Goal: Register for event/course

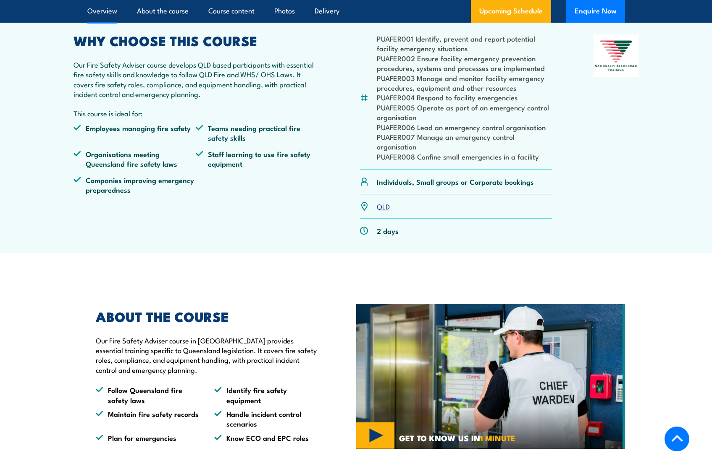
scroll to position [294, 0]
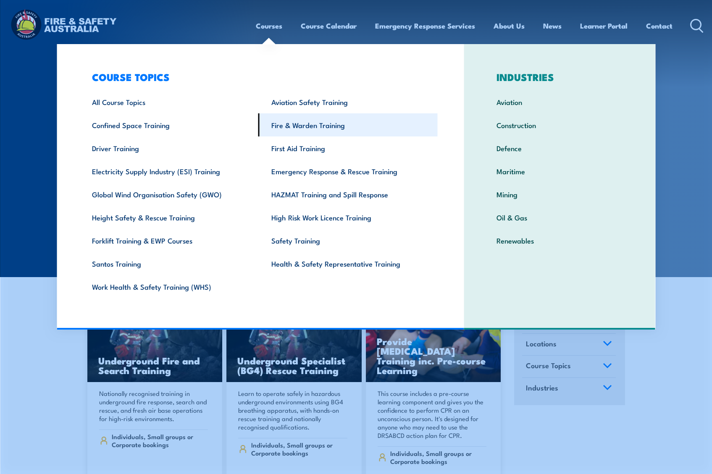
click at [325, 129] on link "Fire & Warden Training" at bounding box center [347, 124] width 179 height 23
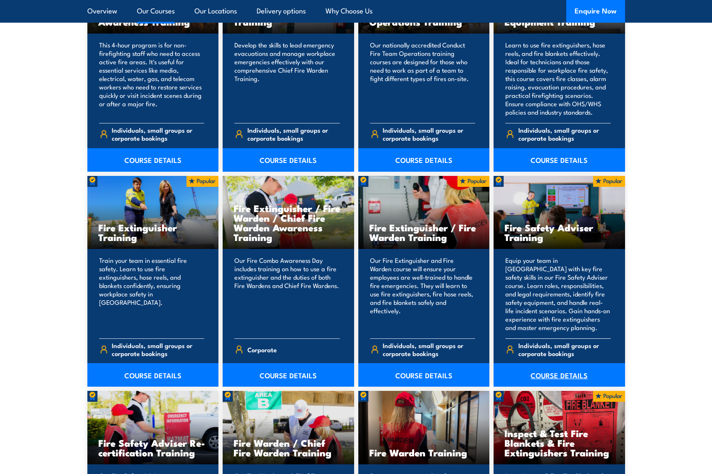
scroll to position [756, 0]
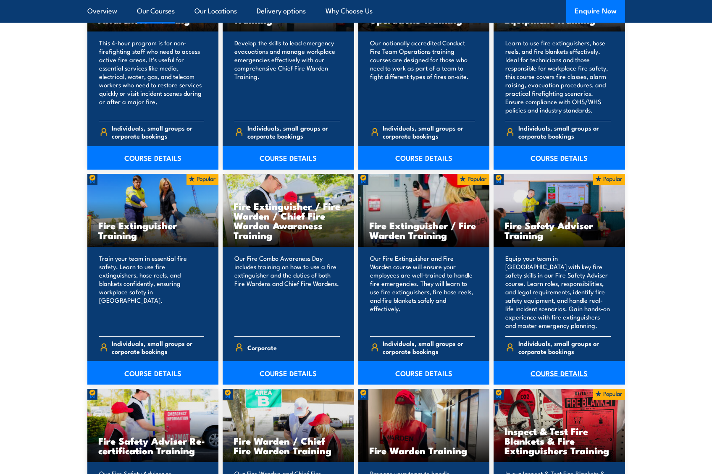
click at [562, 373] on link "COURSE DETAILS" at bounding box center [558, 373] width 131 height 24
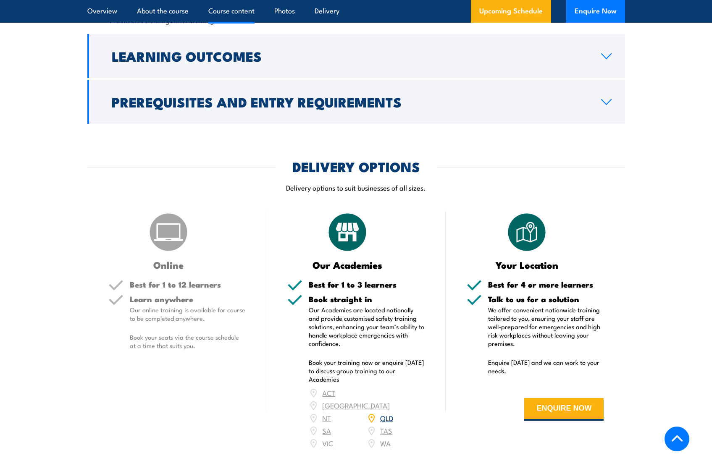
scroll to position [1050, 0]
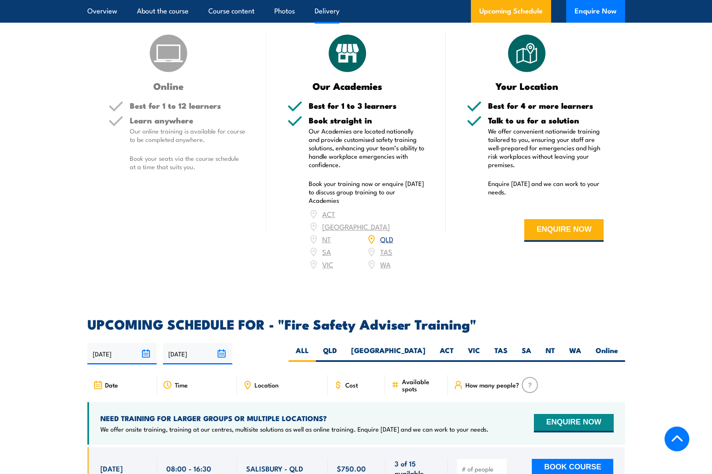
click at [382, 271] on div "ACT NSW NT QLD SA TAS VIC WA" at bounding box center [367, 239] width 116 height 63
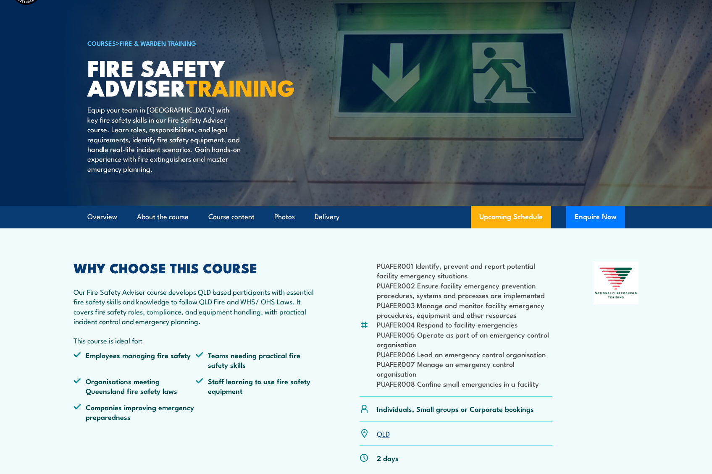
scroll to position [0, 0]
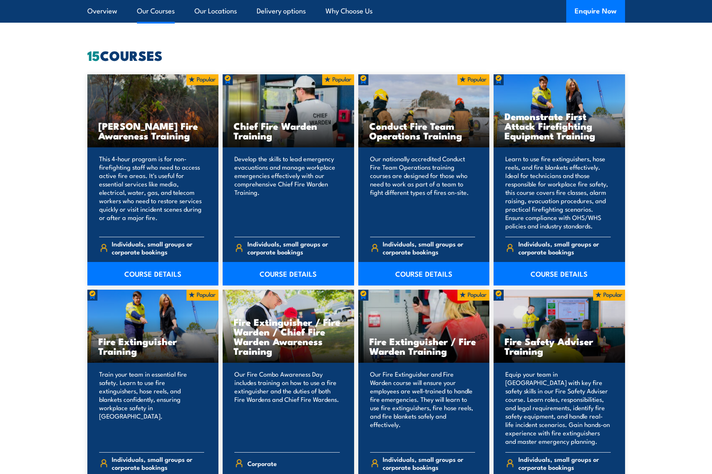
scroll to position [641, 0]
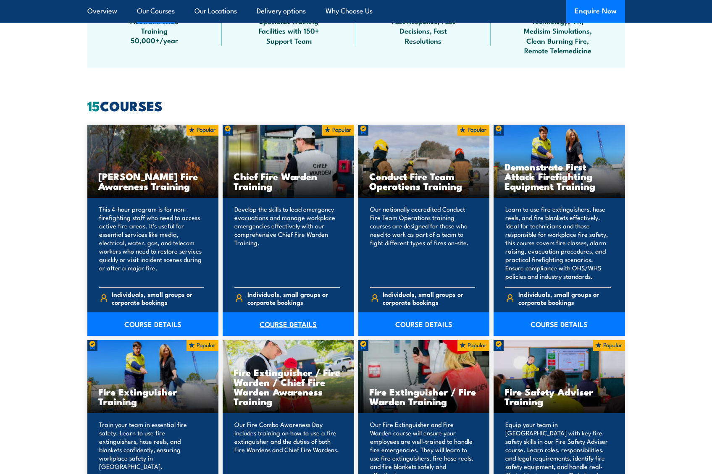
click at [306, 325] on link "COURSE DETAILS" at bounding box center [288, 324] width 131 height 24
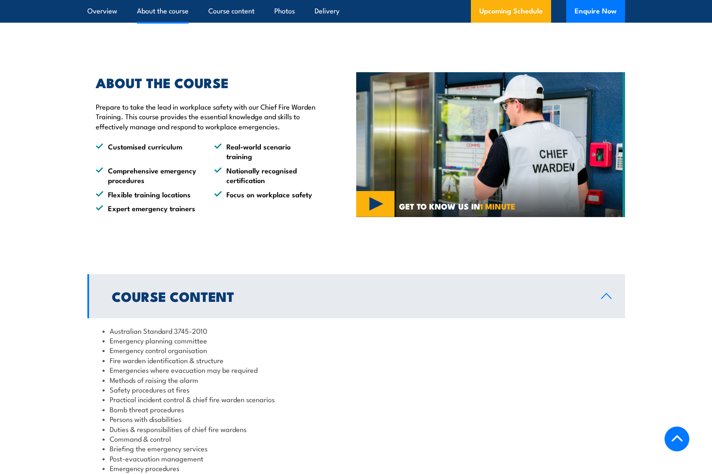
scroll to position [630, 0]
